Goal: Task Accomplishment & Management: Manage account settings

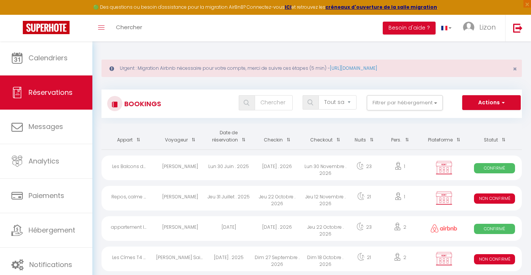
select select "not_cancelled"
click at [271, 100] on input "text" at bounding box center [274, 102] width 38 height 15
type input "cricq"
select select
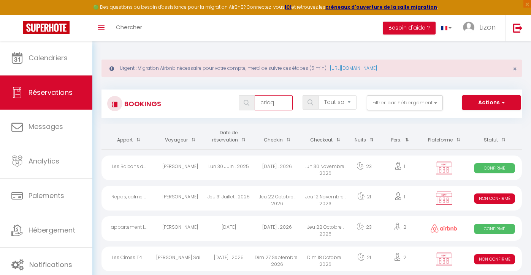
select select
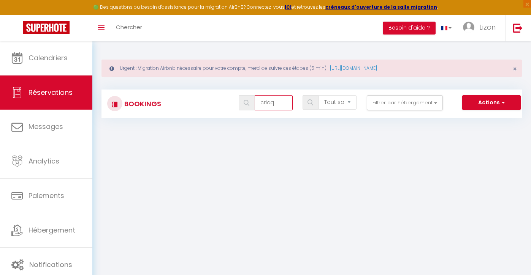
type input "cric"
select select
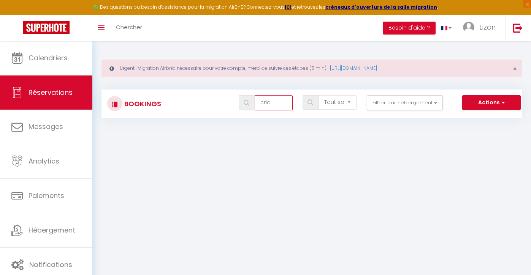
select select
type input "cri"
select select
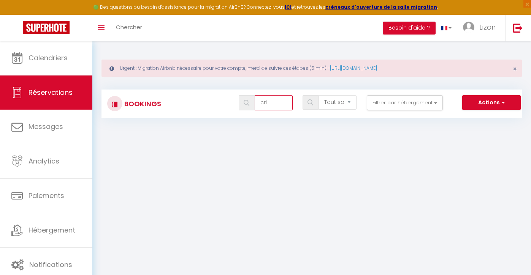
select select
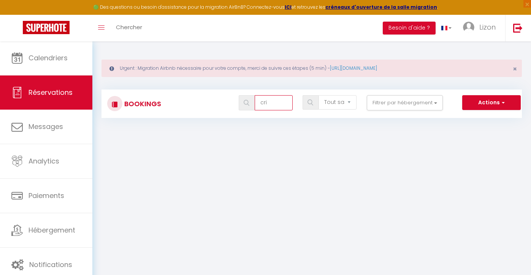
select select
type input "criq"
select select
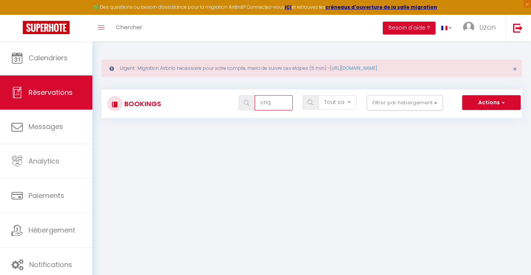
select select
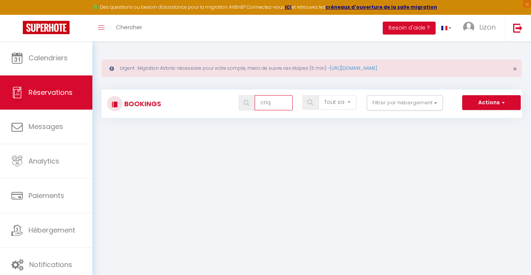
select select
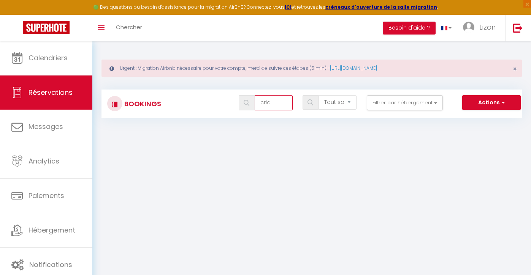
select select
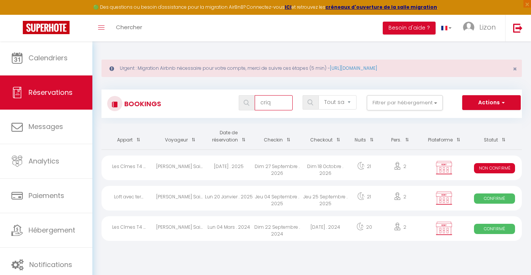
type input "criq"
click at [255, 168] on div "Dim 27 Septembre . 2026" at bounding box center [277, 168] width 48 height 25
select select "KO"
select select "0"
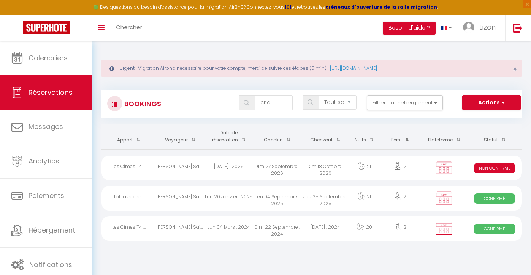
select select "0"
select select "1"
select select
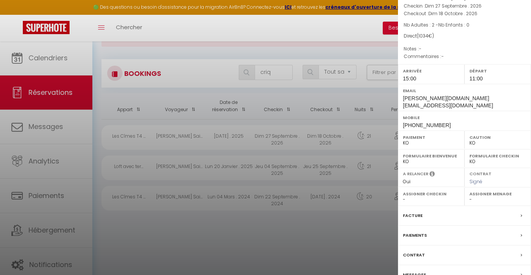
scroll to position [9, 0]
